Goal: Transaction & Acquisition: Purchase product/service

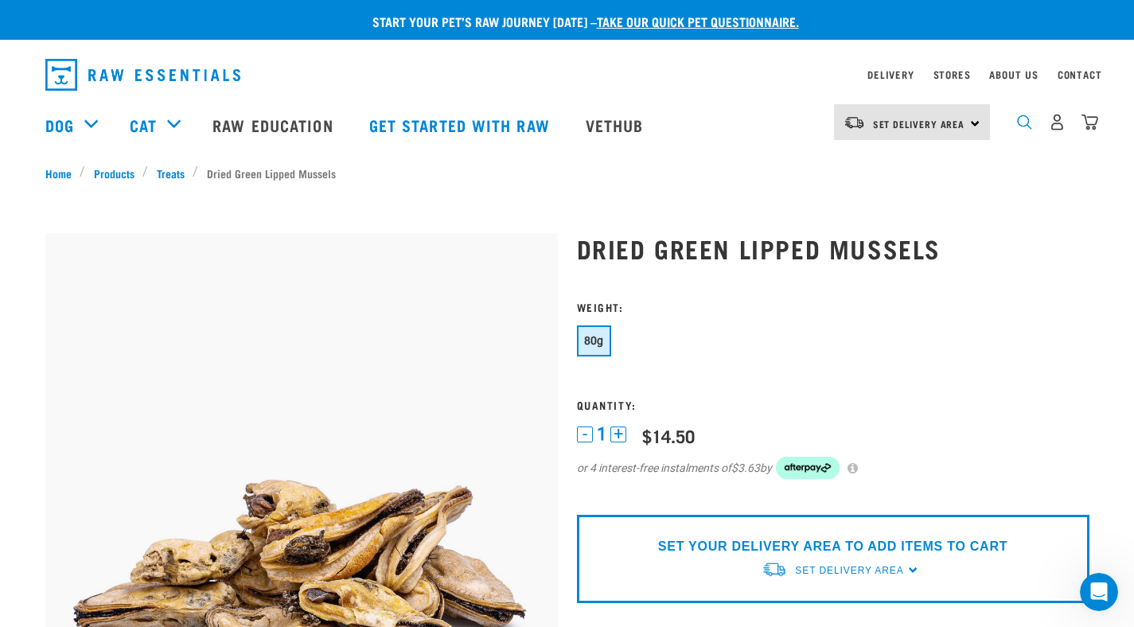
click at [1023, 127] on img "dropdown navigation" at bounding box center [1024, 122] width 15 height 15
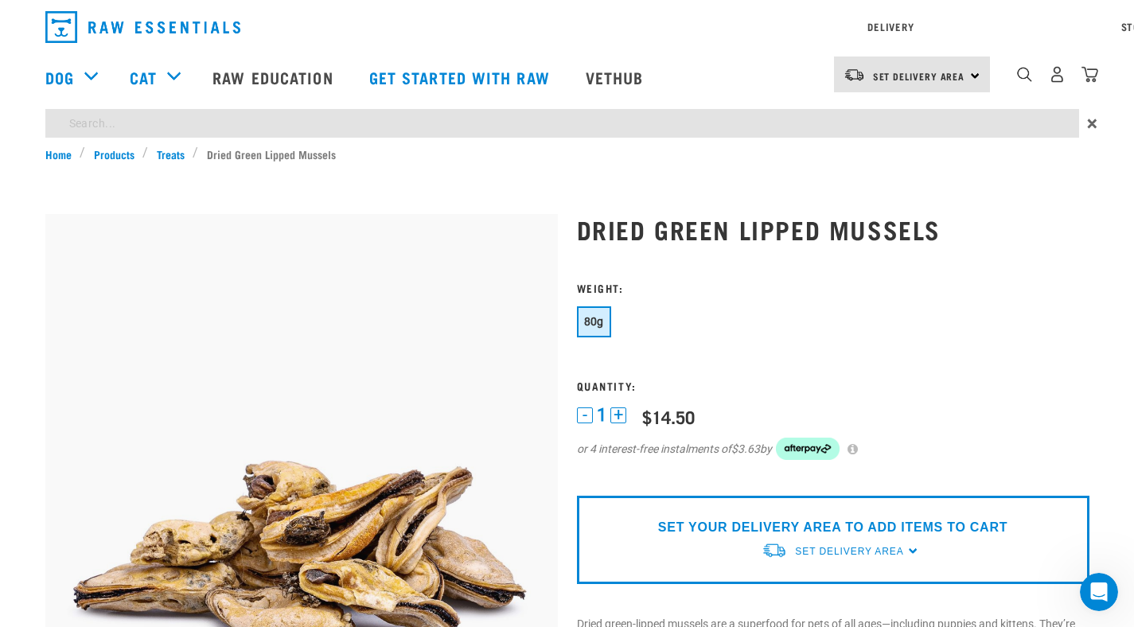
type input "salmon"
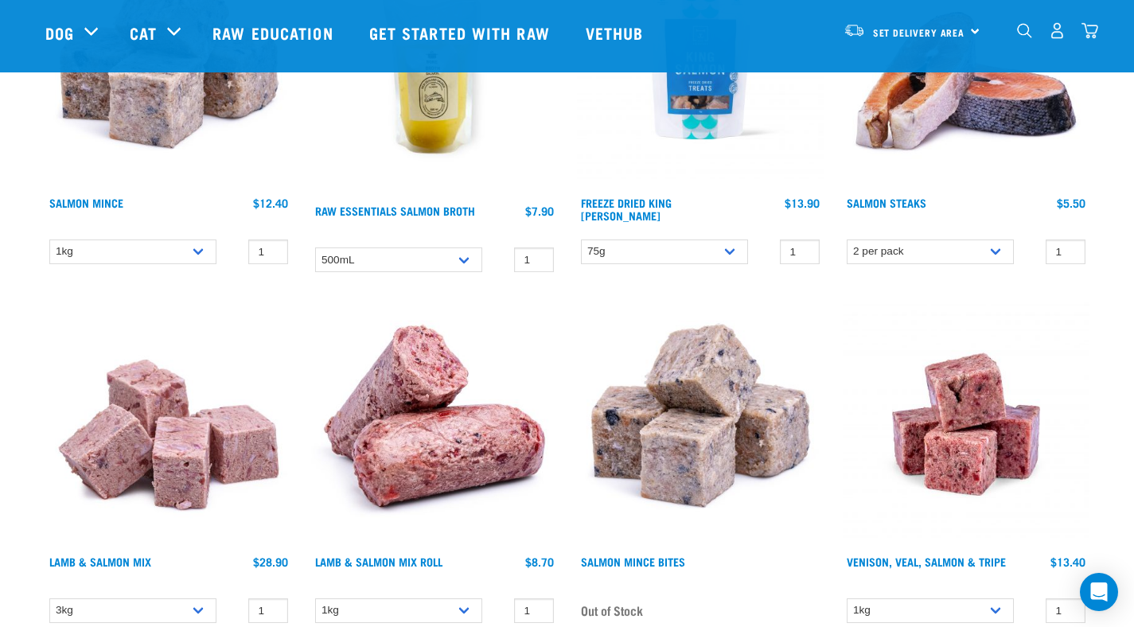
scroll to position [301, 0]
click at [691, 133] on img at bounding box center [700, 64] width 247 height 247
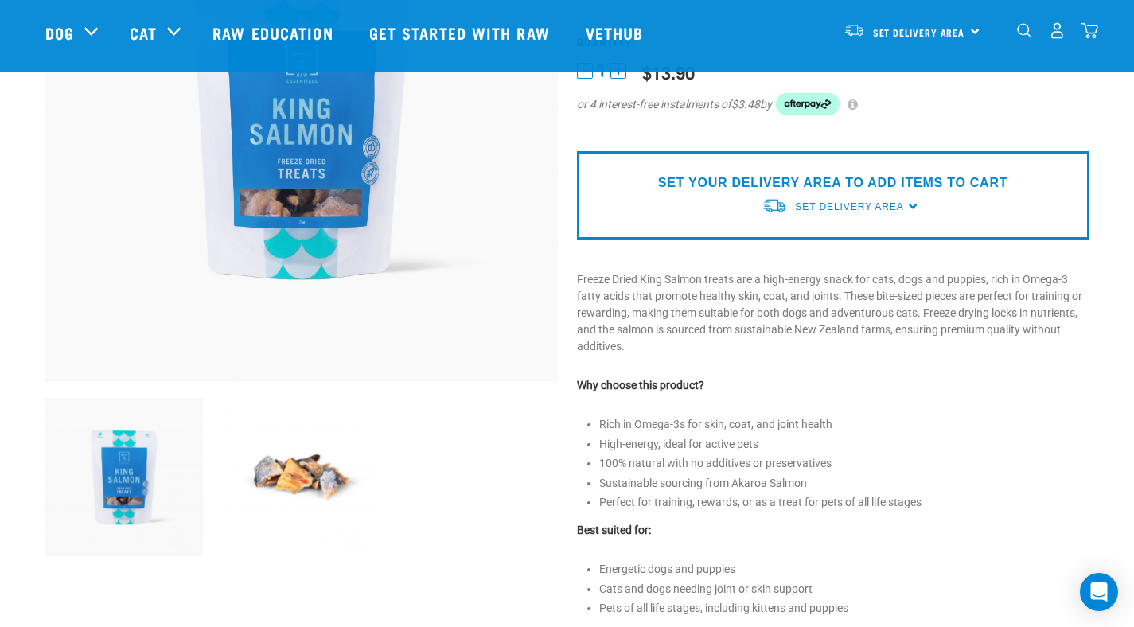
scroll to position [253, 0]
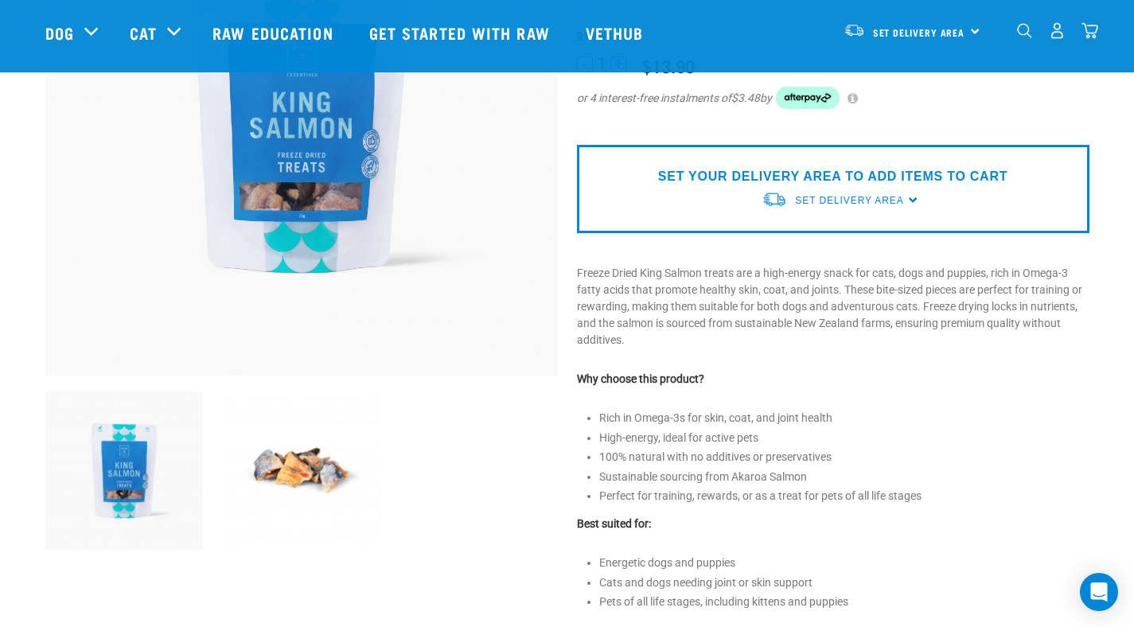
click at [321, 459] on img at bounding box center [301, 471] width 158 height 158
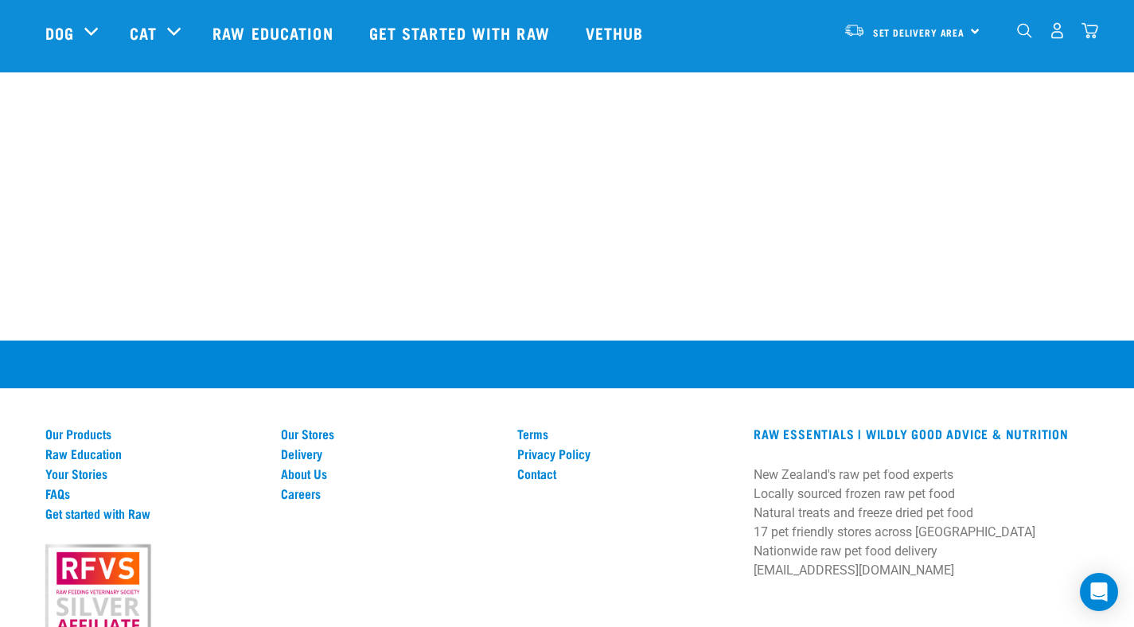
scroll to position [1476, 0]
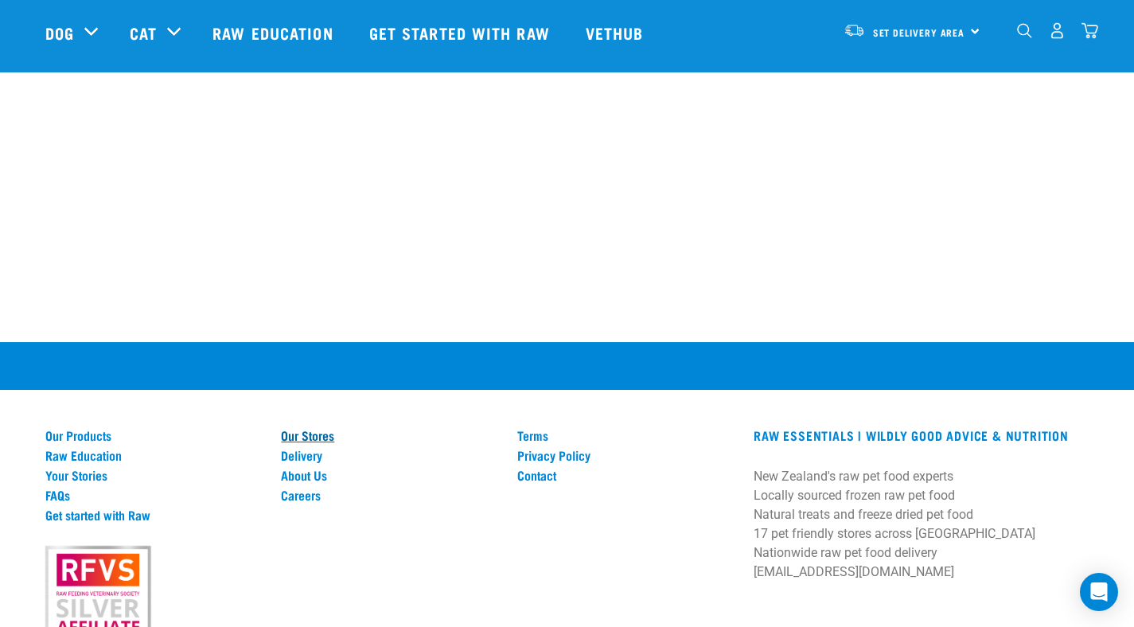
click at [318, 429] on link "Our Stores" at bounding box center [389, 435] width 217 height 14
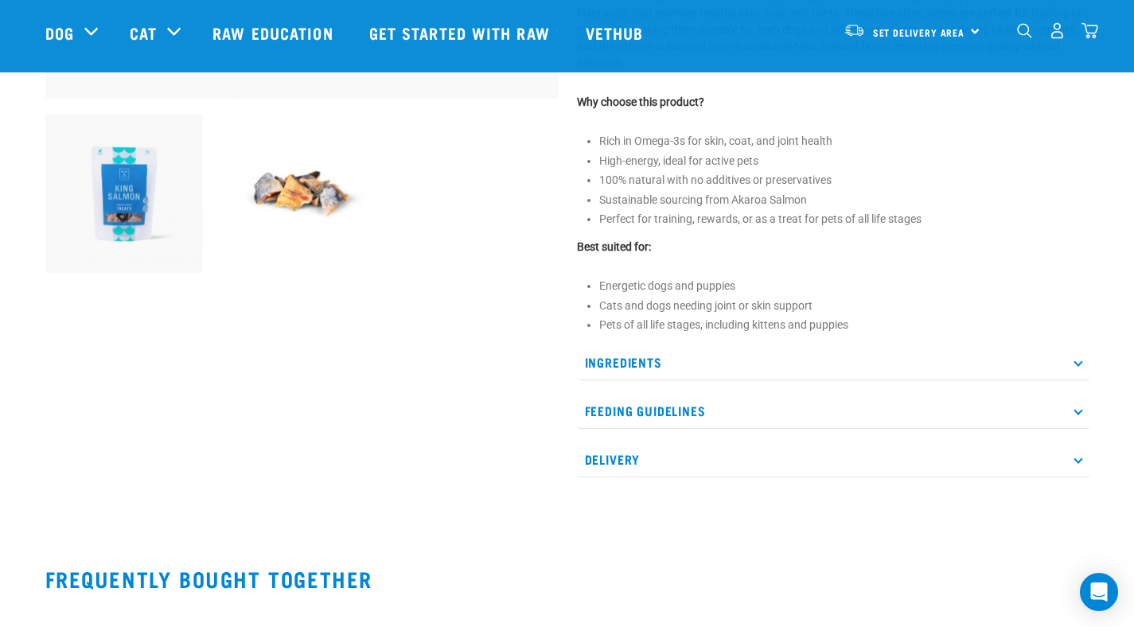
scroll to position [1171, 0]
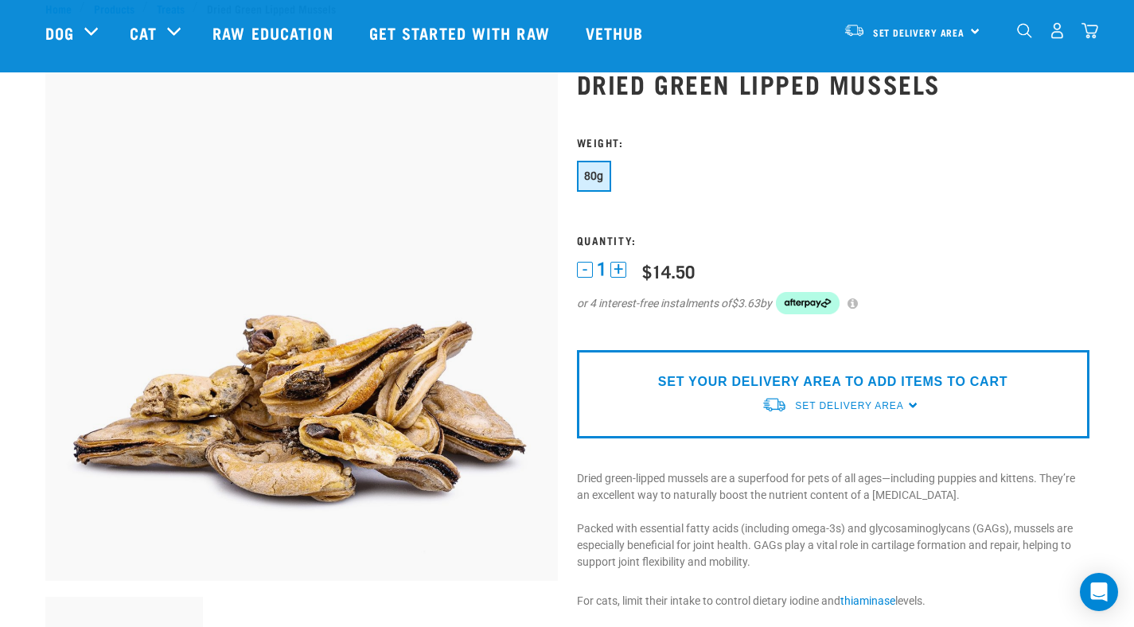
scroll to position [1386, 0]
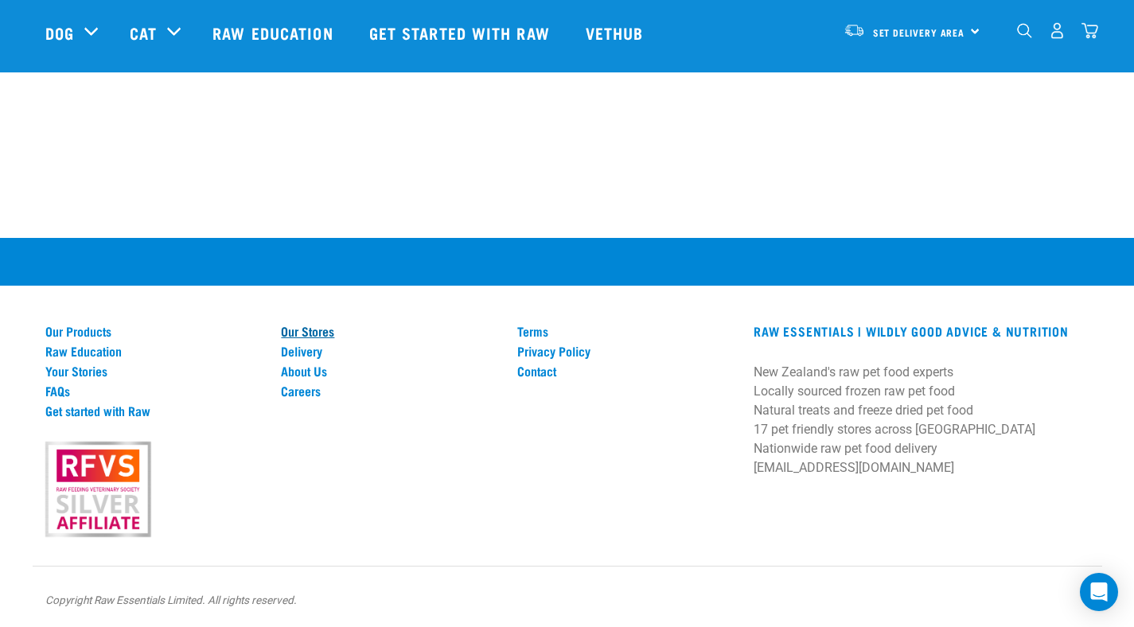
click at [306, 329] on link "Our Stores" at bounding box center [389, 331] width 217 height 14
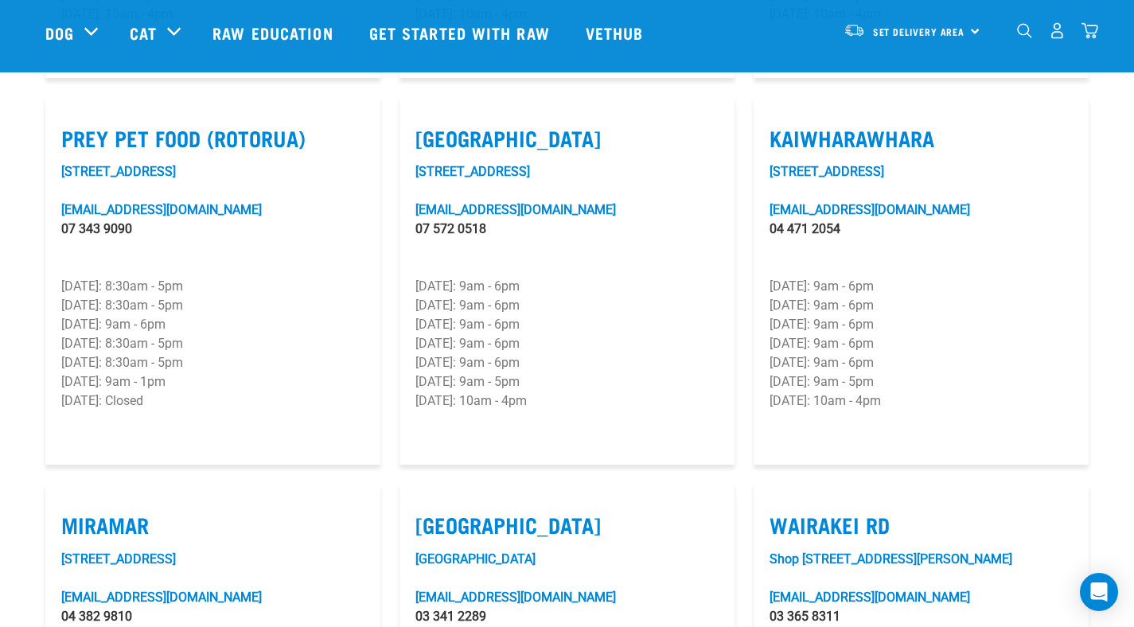
scroll to position [2019, 0]
